Goal: Task Accomplishment & Management: Use online tool/utility

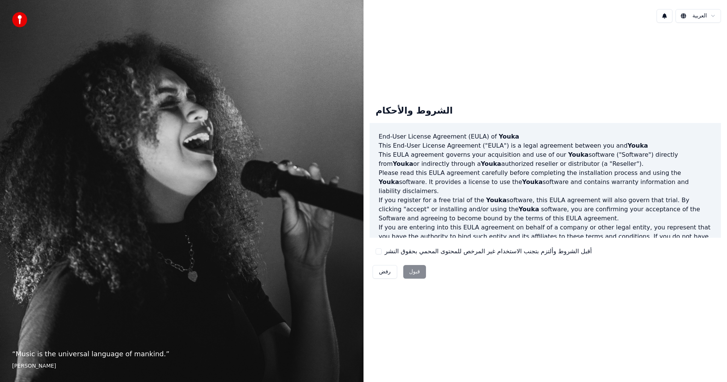
click at [378, 253] on button "أقبل الشروط وألتزم بتجنب الاستخدام غير المرخص للمحتوى المحمي بحقوق النشر" at bounding box center [379, 251] width 6 height 6
click at [413, 271] on button "قبول" at bounding box center [414, 272] width 23 height 14
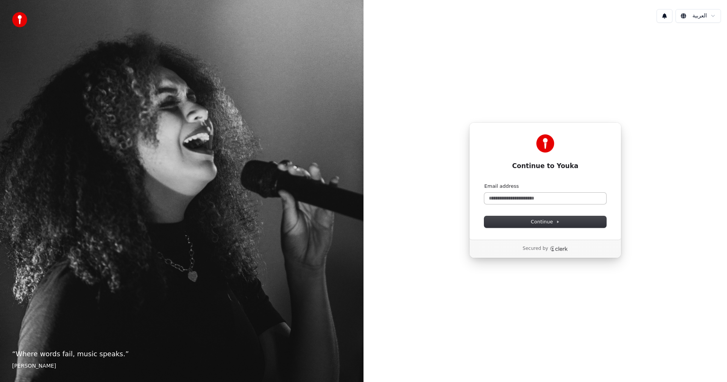
click at [514, 189] on label "Email address" at bounding box center [501, 186] width 34 height 7
click at [514, 193] on input "Email address" at bounding box center [545, 198] width 122 height 11
click at [517, 197] on input "Email address" at bounding box center [545, 198] width 122 height 11
type input "*"
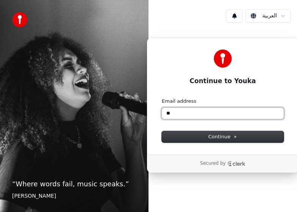
click at [226, 116] on input "**" at bounding box center [223, 113] width 122 height 11
click at [201, 113] on input "*****" at bounding box center [223, 113] width 122 height 11
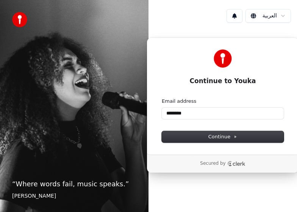
click at [232, 120] on form "Email address ******** Continue" at bounding box center [223, 120] width 122 height 45
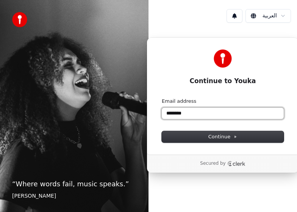
click at [230, 113] on input "********" at bounding box center [223, 113] width 122 height 11
click at [214, 110] on input "**********" at bounding box center [223, 113] width 122 height 11
click at [162, 98] on button "submit" at bounding box center [162, 98] width 0 height 0
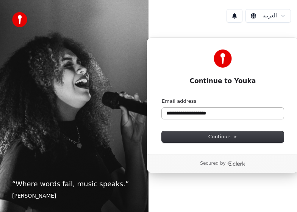
type input "**********"
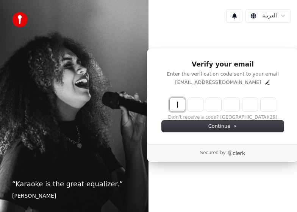
click at [180, 104] on input "Enter verification code" at bounding box center [223, 105] width 106 height 14
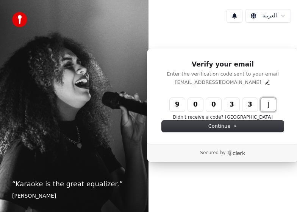
type input "******"
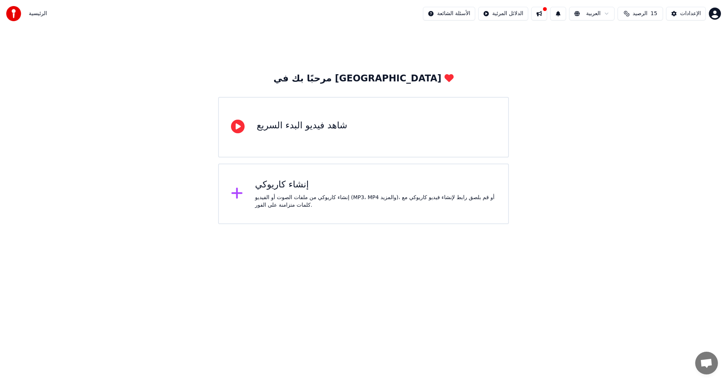
click at [297, 133] on div "شاهد فيديو البدء السريع" at bounding box center [302, 127] width 91 height 15
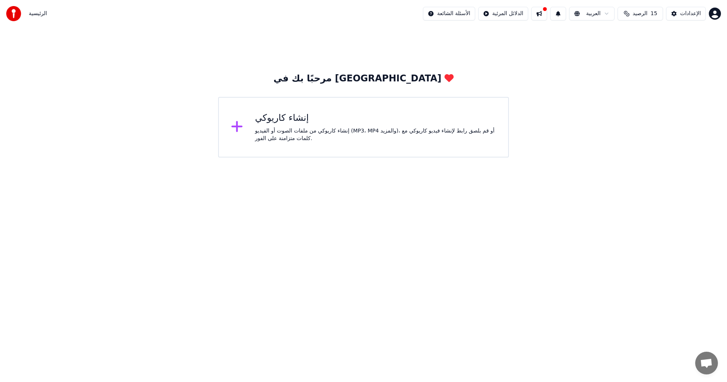
click at [266, 127] on div "إنشاء كاريوكي من ملفات الصوت أو الفيديو (MP3، MP4 والمزيد)، أو قم بلصق رابط لإن…" at bounding box center [375, 134] width 241 height 15
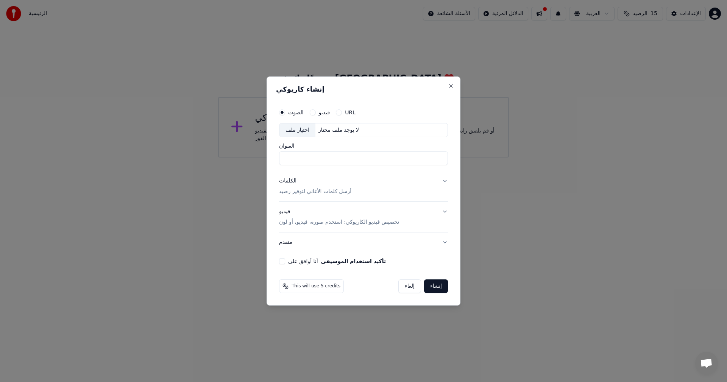
click at [297, 154] on input "العنوان" at bounding box center [363, 159] width 169 height 14
type input "*"
type input "********"
click at [297, 180] on button "الكلمات أرسل كلمات الأغاني لتوفير رصيد" at bounding box center [363, 187] width 169 height 30
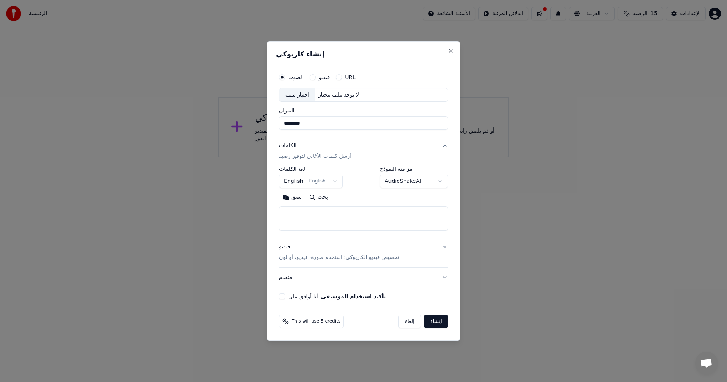
click at [297, 158] on body "**********" at bounding box center [363, 79] width 727 height 158
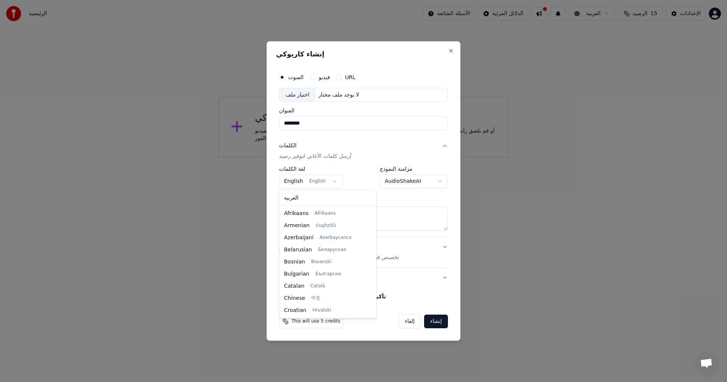
scroll to position [48, 0]
select select "**"
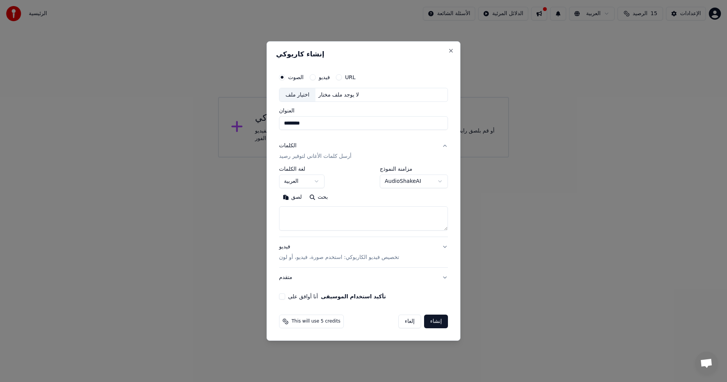
click at [297, 198] on button "بحث" at bounding box center [319, 198] width 26 height 12
type textarea "**********"
click at [297, 212] on button "فيديو تخصيص فيديو الكاريوكي: استخدم صورة، فيديو، أو لون" at bounding box center [363, 252] width 169 height 30
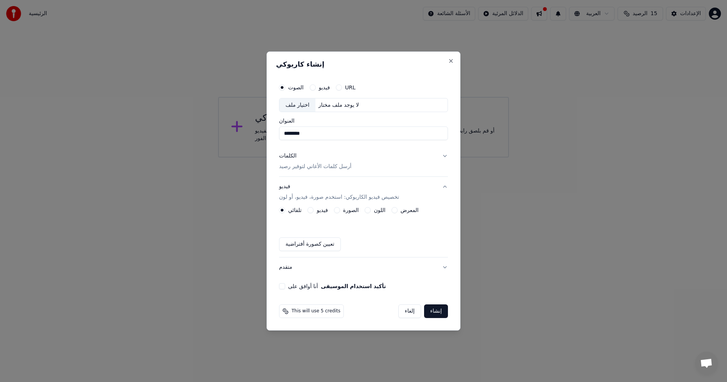
click at [284, 212] on button "أنا أوافق على تأكيد استخدام الموسيقى" at bounding box center [282, 286] width 6 height 6
click at [297, 212] on button "تعيين كصورة أفتراضية" at bounding box center [310, 244] width 62 height 14
click at [297, 211] on button "الصورة" at bounding box center [337, 210] width 6 height 6
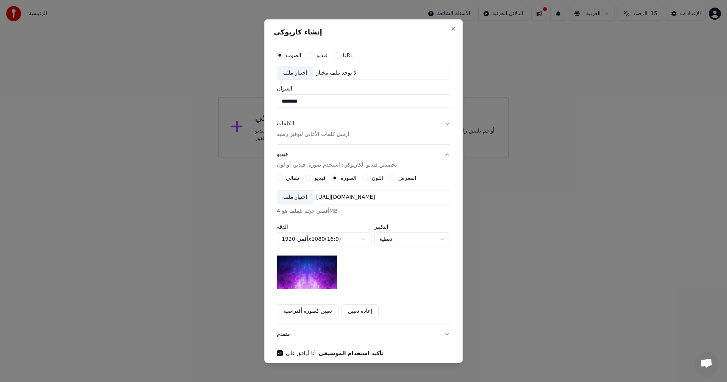
click at [279, 178] on button "تلقائي" at bounding box center [280, 178] width 6 height 6
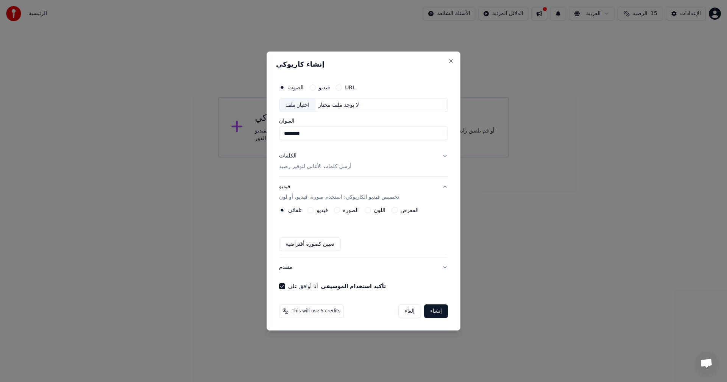
click at [297, 212] on button "إنشاء" at bounding box center [436, 311] width 24 height 14
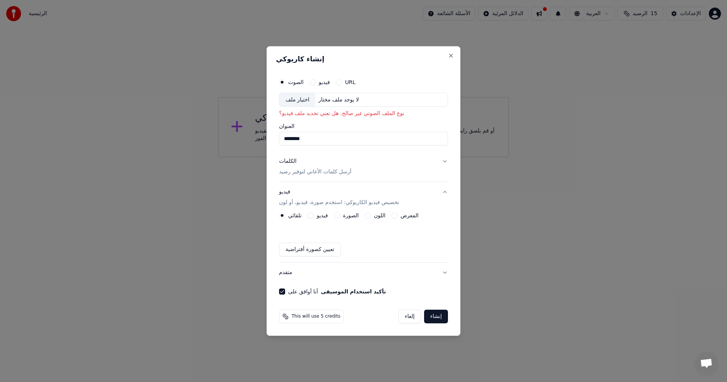
click at [297, 81] on div "فيديو" at bounding box center [320, 82] width 20 height 6
click at [297, 84] on div "URL" at bounding box center [346, 82] width 20 height 6
click at [297, 83] on button "URL" at bounding box center [339, 82] width 6 height 6
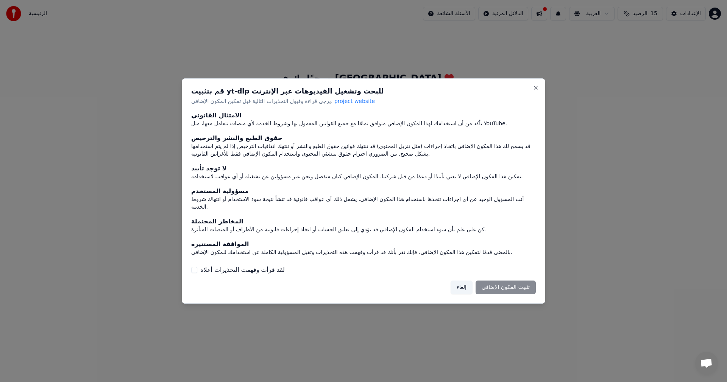
drag, startPoint x: 532, startPoint y: 91, endPoint x: 537, endPoint y: 92, distance: 4.8
click at [297, 91] on div "قم بتثبيت yt-dlp للبحث وتشغيل الفيديوهات عبر الإنترنت يرجى قراءة وقبول التحذيرا…" at bounding box center [364, 191] width 364 height 226
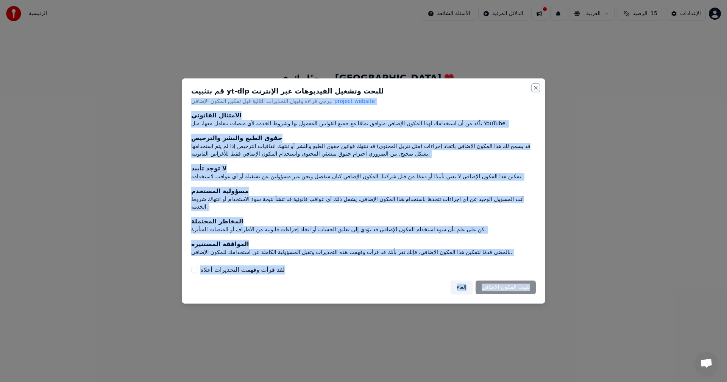
click at [297, 91] on button "Close" at bounding box center [536, 88] width 6 height 6
click at [297, 212] on div "إلغاء تثبيت المكون الإضافي" at bounding box center [493, 288] width 85 height 14
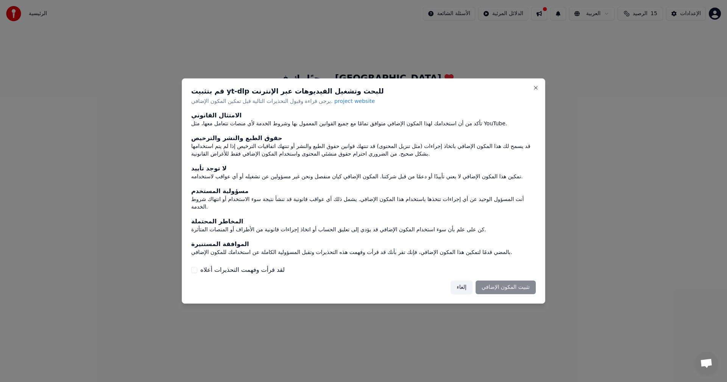
click at [297, 212] on div "إلغاء تثبيت المكون الإضافي" at bounding box center [493, 288] width 85 height 14
click at [194, 212] on button "لقد قرأت وفهمت التحذيرات أعلاه" at bounding box center [194, 270] width 6 height 6
click at [297, 212] on button "تثبيت المكون الإضافي" at bounding box center [506, 288] width 60 height 14
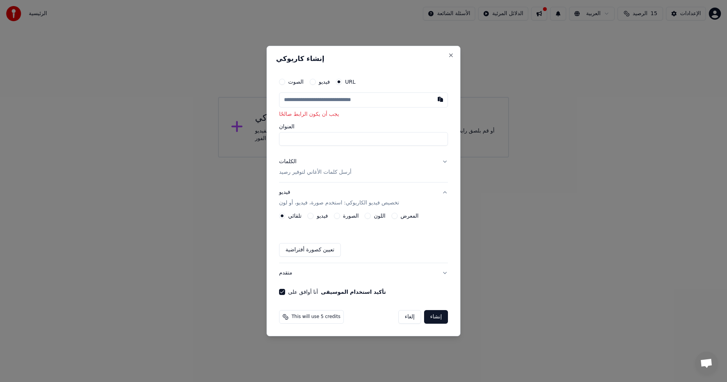
click at [297, 101] on input "text" at bounding box center [363, 99] width 169 height 15
click at [297, 98] on button "button" at bounding box center [440, 99] width 15 height 14
type input "**********"
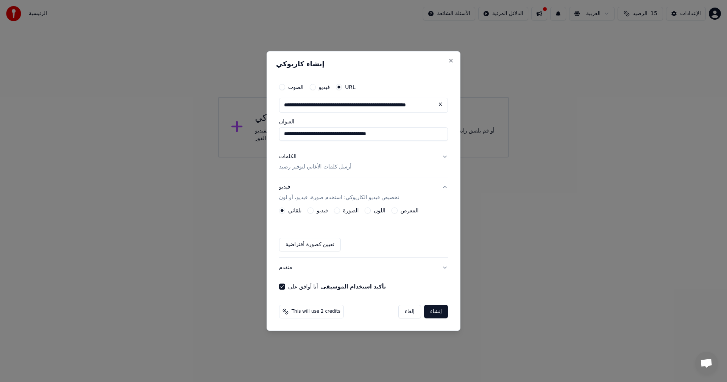
type input "**********"
click at [297, 142] on div "**********" at bounding box center [363, 184] width 175 height 217
click at [297, 166] on p "أرسل كلمات الأغاني لتوفير رصيد" at bounding box center [315, 168] width 72 height 8
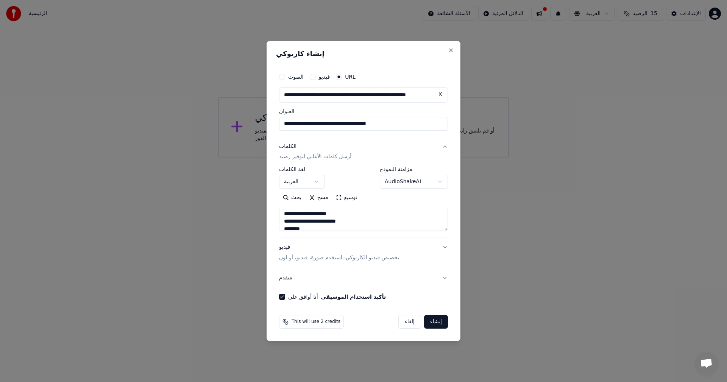
click at [297, 212] on p "تخصيص فيديو الكاريوكي: استخدم صورة، فيديو، أو لون" at bounding box center [339, 258] width 120 height 8
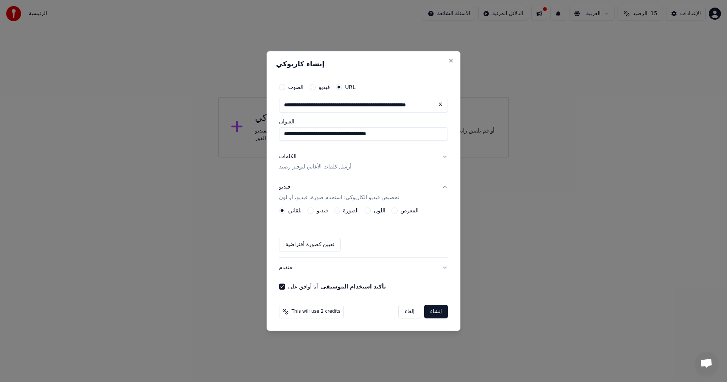
click at [297, 212] on div "This will use 2 credits إلغاء إنشاء" at bounding box center [363, 312] width 175 height 20
click at [297, 212] on button "إنشاء" at bounding box center [436, 312] width 24 height 14
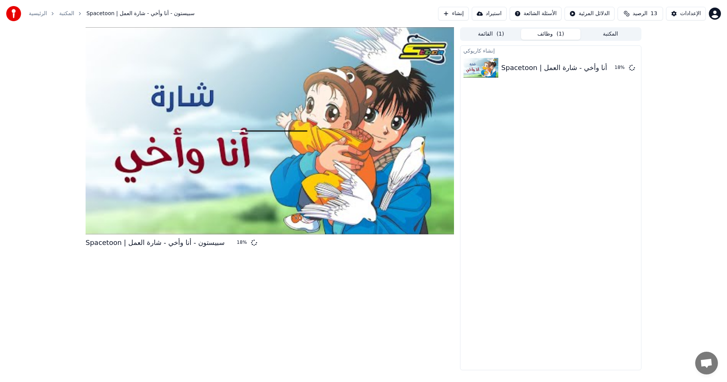
click at [297, 18] on button "الرصيد 13" at bounding box center [640, 14] width 45 height 14
click at [297, 15] on html "الرئيسية المكتبة Spacetoon | سبيستون - أنا وأخي - شارة العمل إنشاء استيراد الأس…" at bounding box center [363, 191] width 727 height 382
click at [297, 212] on html "الرئيسية المكتبة Spacetoon | سبيستون - أنا وأخي - شارة العمل إنشاء استيراد الأس…" at bounding box center [363, 191] width 727 height 382
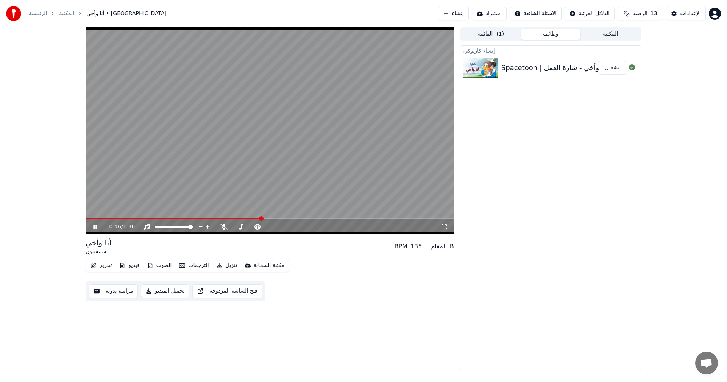
drag, startPoint x: 149, startPoint y: 217, endPoint x: 97, endPoint y: 219, distance: 51.9
click at [97, 212] on div "0:46 / 1:36" at bounding box center [270, 130] width 368 height 207
click at [88, 204] on video at bounding box center [270, 130] width 368 height 207
click at [86, 212] on span at bounding box center [86, 219] width 0 height 2
click at [97, 212] on icon at bounding box center [95, 227] width 4 height 5
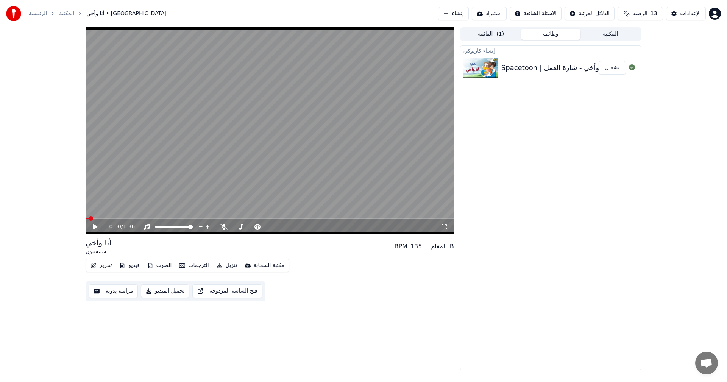
click at [93, 212] on div "0:00 / 1:36" at bounding box center [270, 227] width 362 height 8
click at [95, 212] on icon at bounding box center [95, 226] width 5 height 5
click at [95, 212] on icon at bounding box center [101, 227] width 18 height 6
click at [90, 212] on span at bounding box center [92, 219] width 13 height 2
click at [86, 212] on span at bounding box center [86, 219] width 0 height 2
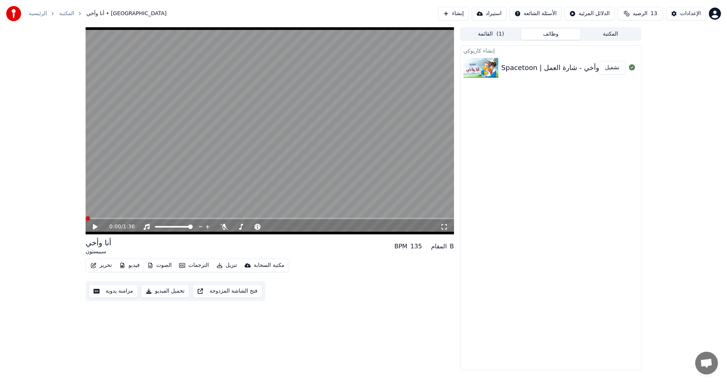
click at [297, 72] on button "تشغيل" at bounding box center [612, 68] width 27 height 14
click at [86, 212] on span at bounding box center [88, 218] width 5 height 5
click at [93, 212] on icon at bounding box center [101, 227] width 18 height 6
click at [102, 212] on button "تحرير" at bounding box center [100, 265] width 27 height 11
click at [297, 212] on div "تحرير فيديو الصوت الترجمات تنزيل مكتبة السحابة مزامنة يدوية تحميل الفيديو فتح ا…" at bounding box center [270, 280] width 368 height 42
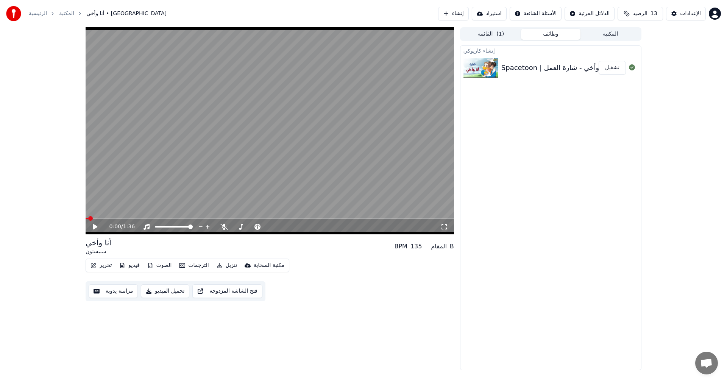
click at [94, 212] on icon at bounding box center [95, 226] width 5 height 5
click at [94, 212] on icon at bounding box center [95, 227] width 4 height 5
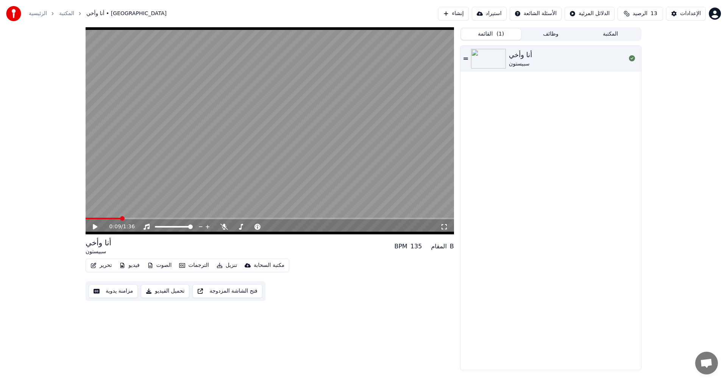
click at [297, 36] on button "القائمة ( 1 )" at bounding box center [491, 34] width 60 height 11
click at [297, 34] on button "وظائف" at bounding box center [551, 34] width 60 height 11
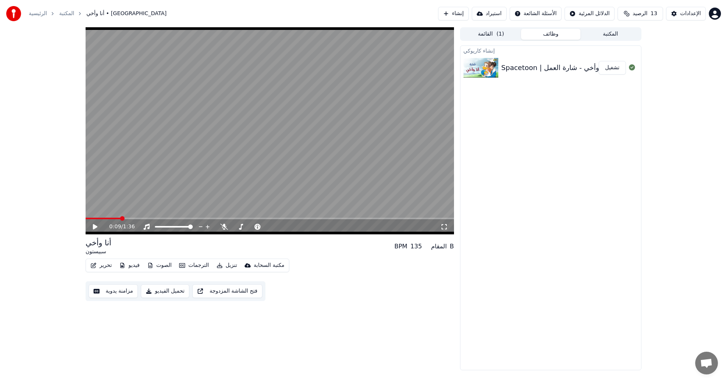
click at [297, 32] on button "المكتبة" at bounding box center [611, 34] width 60 height 11
click at [297, 36] on button "وظائف" at bounding box center [551, 34] width 60 height 11
click at [95, 212] on video at bounding box center [270, 130] width 368 height 207
click at [96, 212] on div "0:09 / 1:36" at bounding box center [270, 130] width 368 height 207
click at [96, 212] on span at bounding box center [91, 219] width 11 height 2
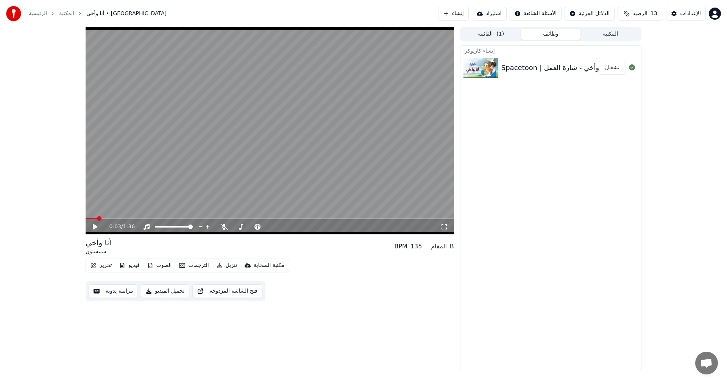
click at [94, 212] on icon at bounding box center [95, 226] width 5 height 5
click at [93, 212] on span at bounding box center [96, 219] width 21 height 2
click at [94, 212] on icon at bounding box center [95, 227] width 4 height 5
click at [164, 212] on button "تحميل الفيديو" at bounding box center [165, 291] width 48 height 14
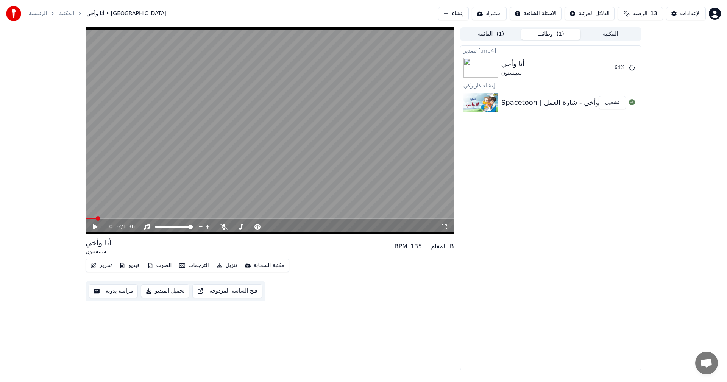
click at [271, 212] on div "أنا وأخي سبيستون BPM 135 المقام B" at bounding box center [270, 246] width 368 height 18
click at [297, 70] on button "عرض" at bounding box center [613, 68] width 25 height 14
click at [171, 212] on button "الصوت" at bounding box center [159, 265] width 31 height 11
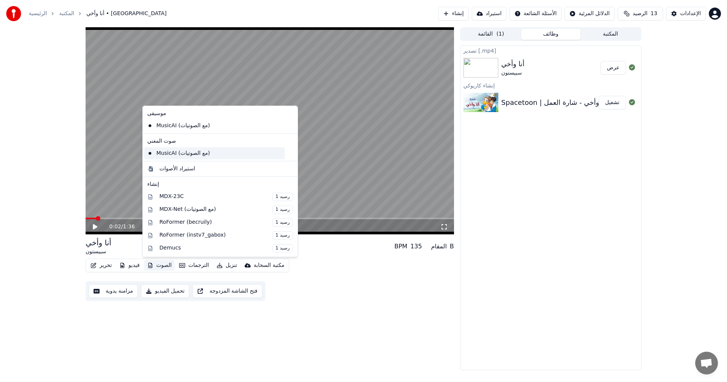
click at [186, 148] on div "MusicAI (مع الصوتيات)" at bounding box center [214, 153] width 140 height 12
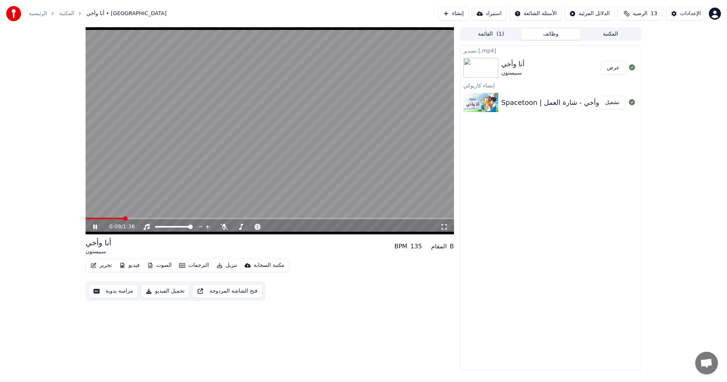
click at [106, 161] on video at bounding box center [270, 130] width 368 height 207
click at [186, 212] on div "0:10 / 1:36 أنا وأخي سبيستون BPM 135 المقام B تحرير فيديو الصوت الترجمات تنزيل …" at bounding box center [270, 198] width 368 height 343
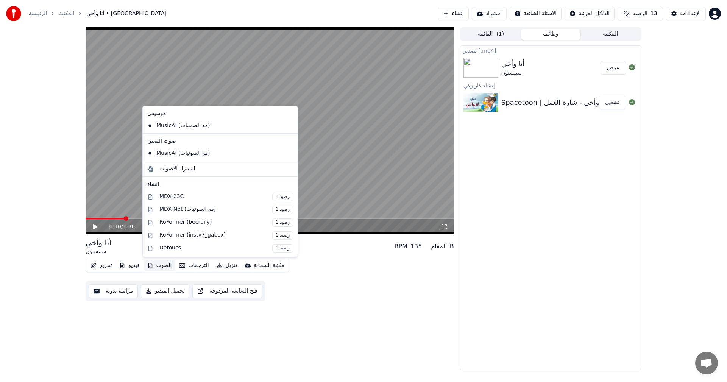
click at [161, 212] on button "الصوت" at bounding box center [159, 265] width 31 height 11
click at [181, 124] on div "MusicAI (مع الصوتيات)" at bounding box center [214, 126] width 140 height 12
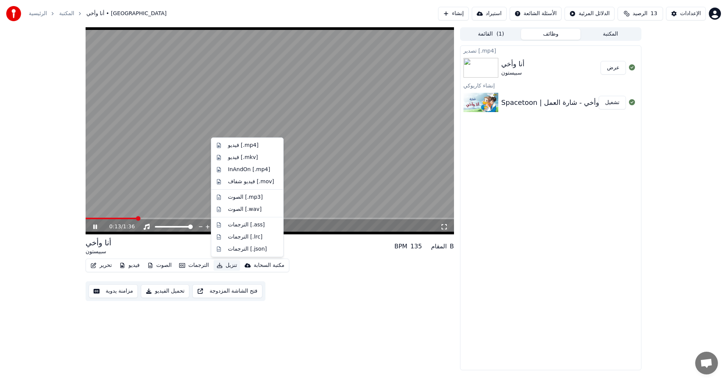
click at [223, 212] on button "تنزيل" at bounding box center [227, 265] width 27 height 11
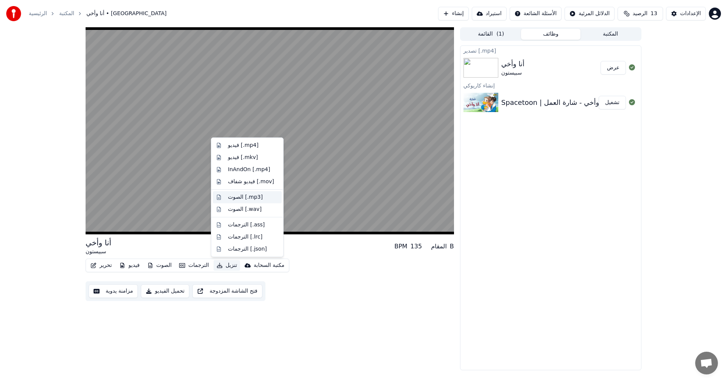
click at [236, 201] on div "الصوت [.mp3]" at bounding box center [247, 197] width 69 height 12
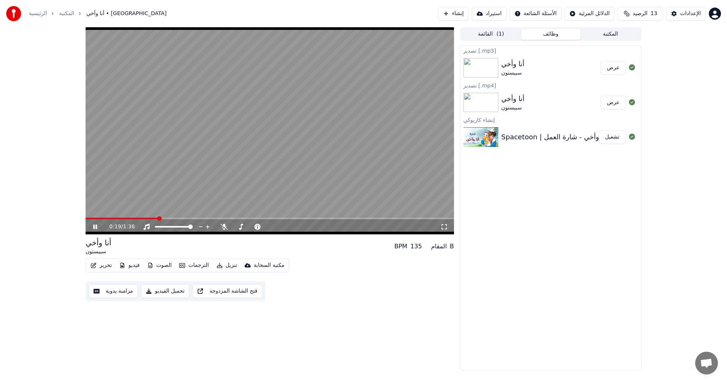
click at [297, 71] on button "عرض" at bounding box center [613, 68] width 25 height 14
click at [252, 154] on video at bounding box center [270, 130] width 368 height 207
